Goal: Information Seeking & Learning: Compare options

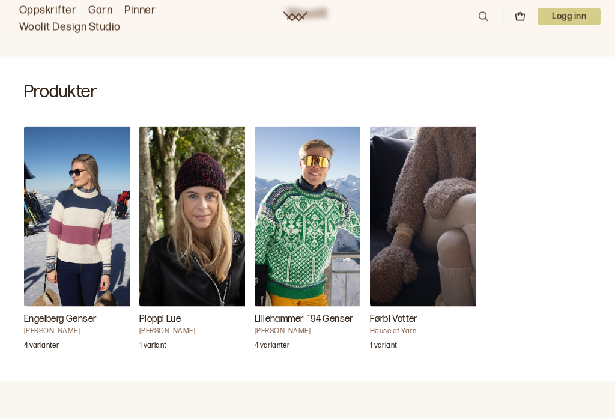
scroll to position [325, 0]
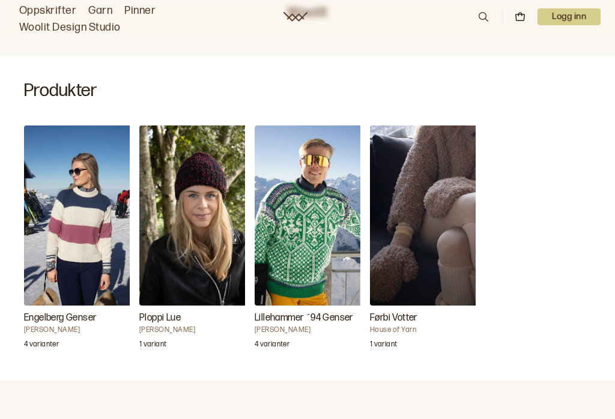
click at [157, 320] on h3 "Ploppi Lue" at bounding box center [199, 318] width 120 height 14
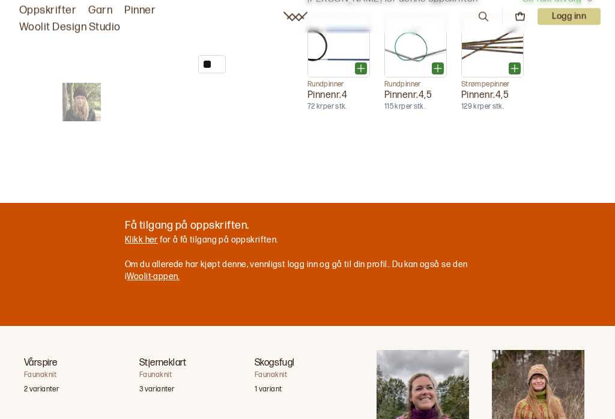
scroll to position [500, 0]
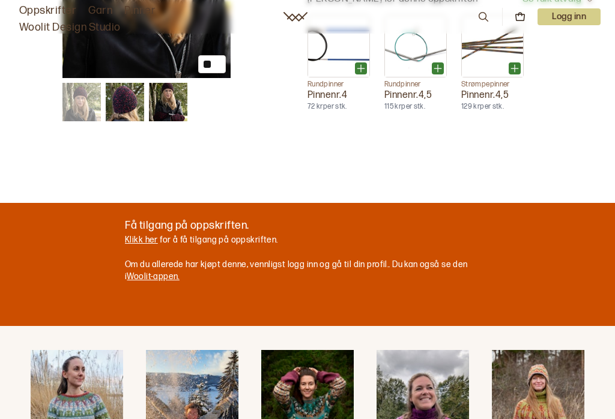
click at [115, 121] on img at bounding box center [125, 102] width 38 height 38
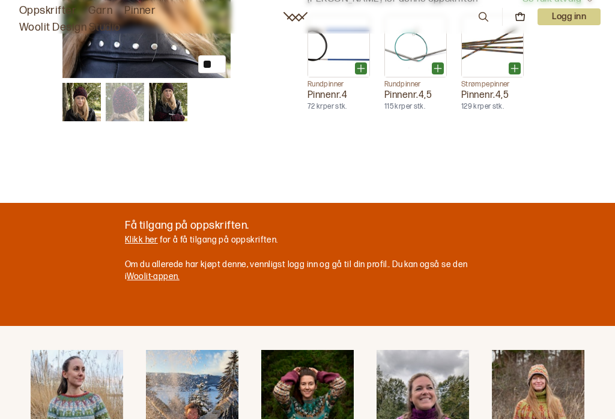
click at [165, 121] on img at bounding box center [168, 102] width 38 height 38
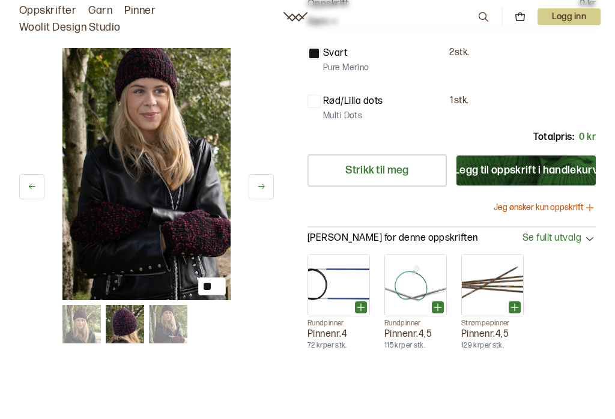
scroll to position [260, 0]
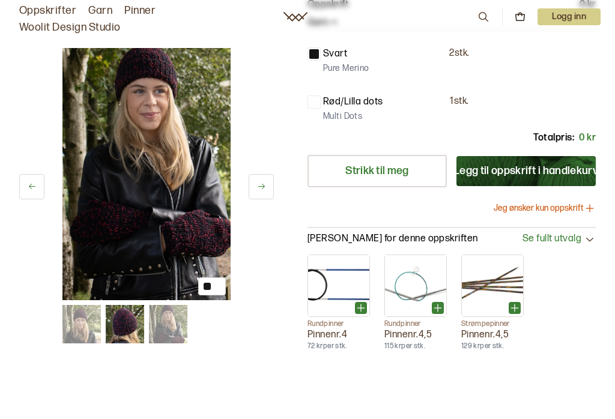
click at [118, 329] on img at bounding box center [125, 324] width 38 height 38
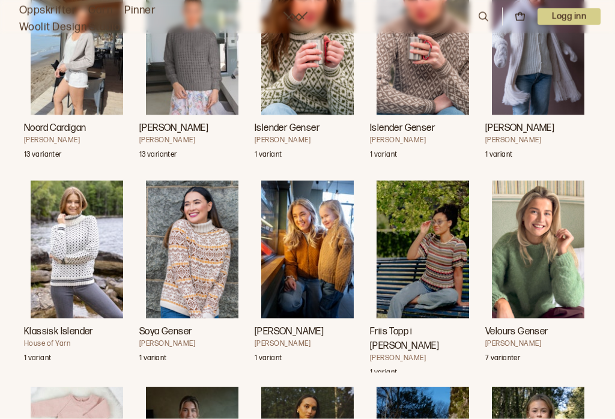
scroll to position [15112, 0]
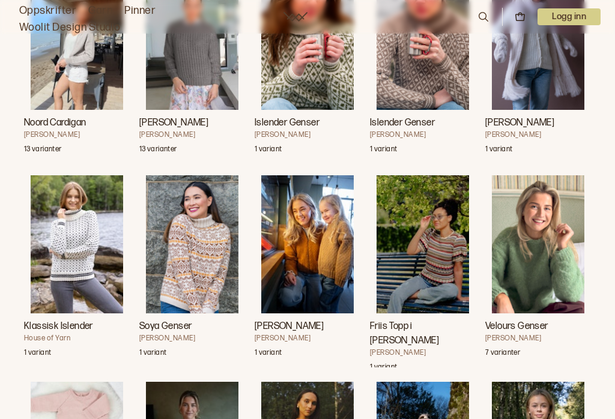
click at [28, 284] on div "Klassisk Islender" at bounding box center [77, 244] width 106 height 138
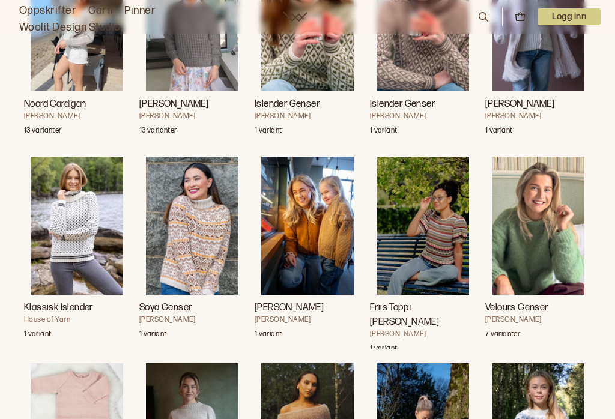
scroll to position [14970, 0]
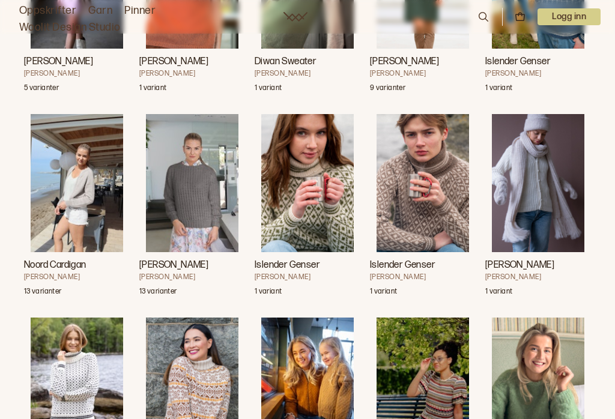
click at [48, 79] on h4 "[PERSON_NAME]" at bounding box center [77, 74] width 106 height 10
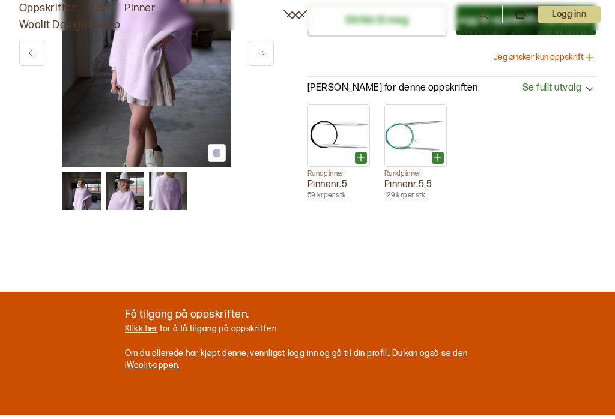
scroll to position [377, 0]
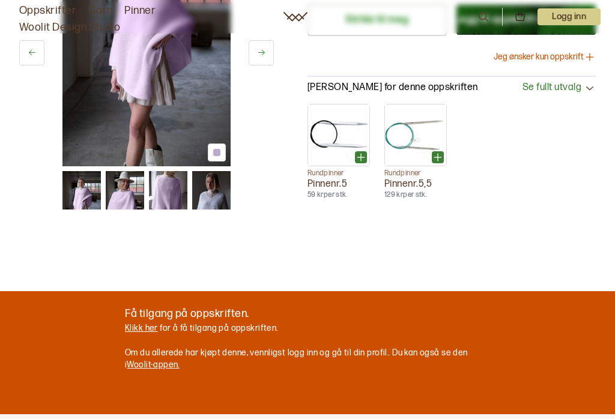
click at [111, 368] on div "Salg 10 % 1 av 7 1 av 7 Brit Frafjord Ørstavik - DG 443 - 12 A-E Giselle Poncho…" at bounding box center [307, 31] width 615 height 768
click at [112, 210] on img at bounding box center [125, 190] width 38 height 38
click at [111, 210] on img at bounding box center [125, 190] width 38 height 38
click at [113, 210] on img at bounding box center [125, 190] width 38 height 38
click at [157, 210] on img at bounding box center [168, 190] width 38 height 38
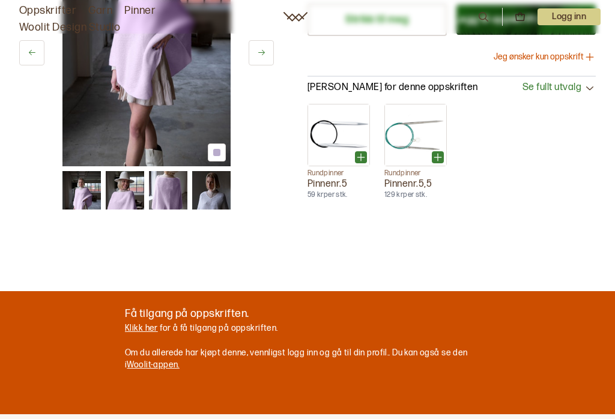
click at [204, 210] on img at bounding box center [211, 190] width 38 height 38
click at [65, 210] on img at bounding box center [81, 190] width 38 height 38
click at [97, 166] on img at bounding box center [146, 40] width 168 height 252
click at [260, 58] on icon at bounding box center [261, 53] width 9 height 9
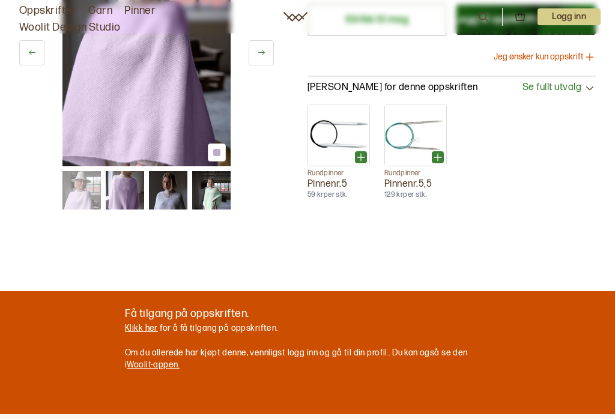
click at [273, 65] on button at bounding box center [261, 52] width 25 height 25
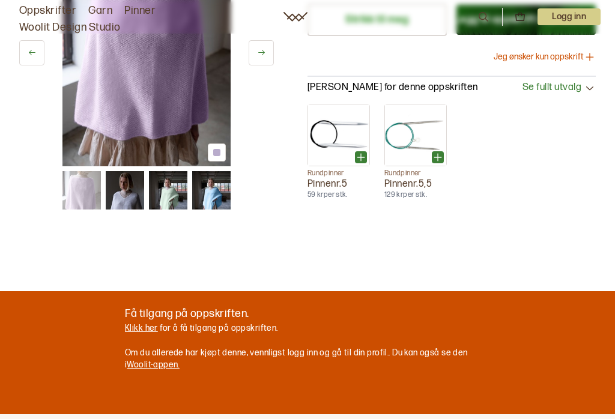
click at [260, 58] on icon at bounding box center [261, 53] width 9 height 9
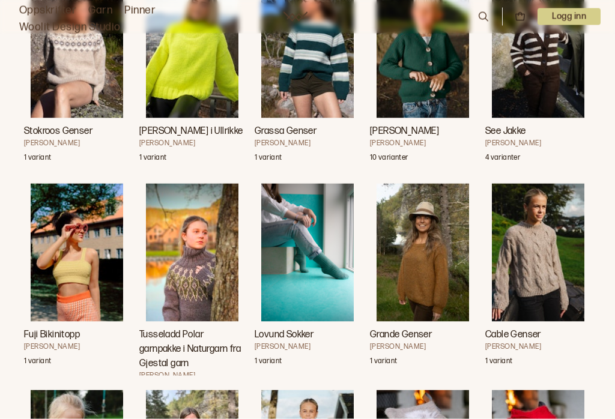
scroll to position [16040, 0]
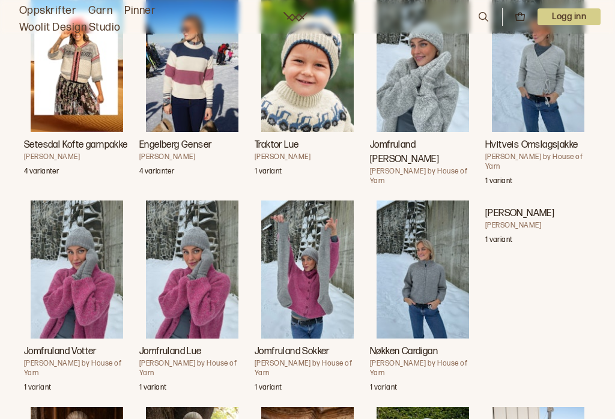
scroll to position [33801, 0]
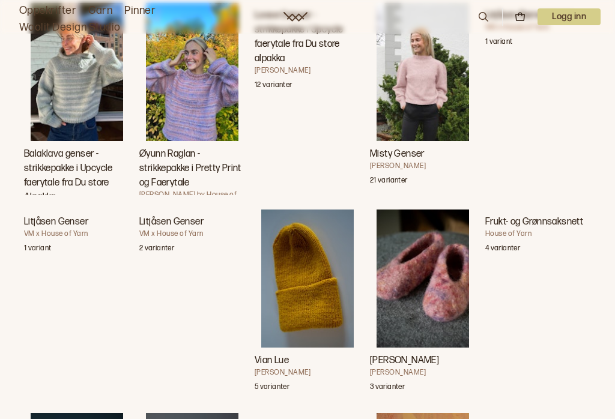
scroll to position [40178, 0]
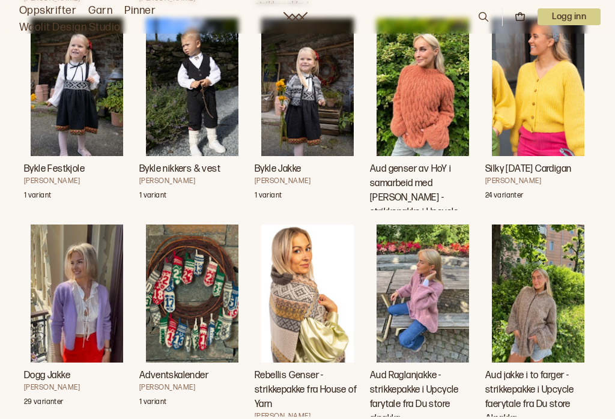
click at [63, 156] on img "Bykle Festkjole" at bounding box center [77, 87] width 93 height 138
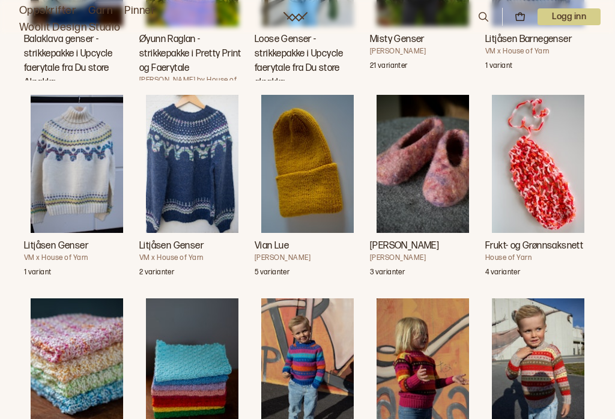
scroll to position [40950, 0]
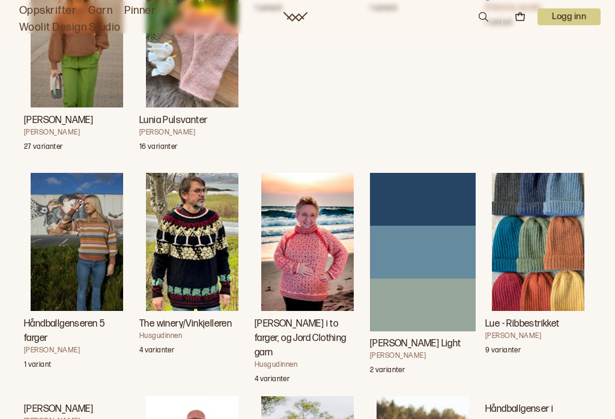
scroll to position [41708, 0]
